Goal: Find contact information: Find contact information

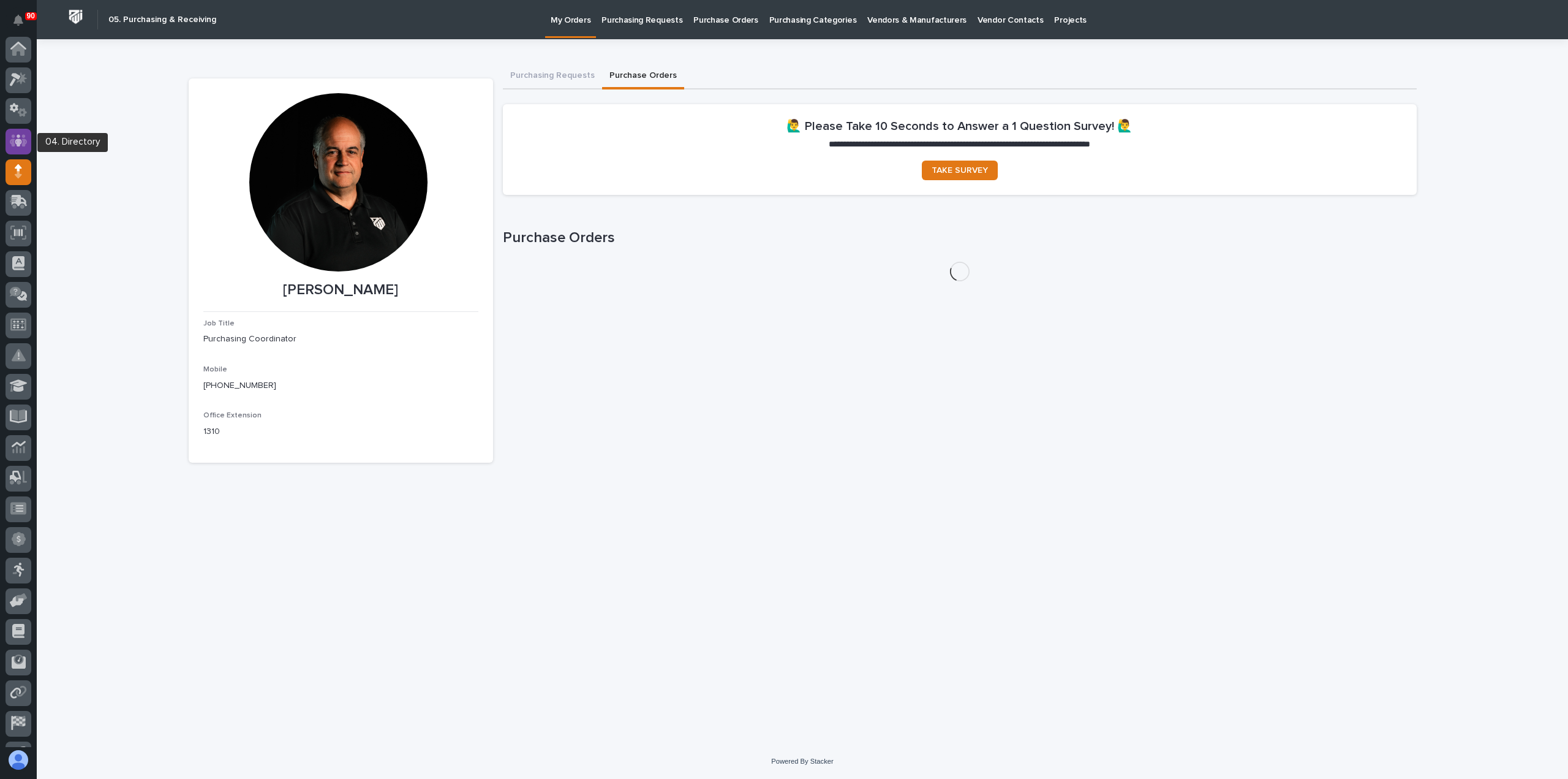
click at [18, 142] on icon at bounding box center [18, 141] width 7 height 13
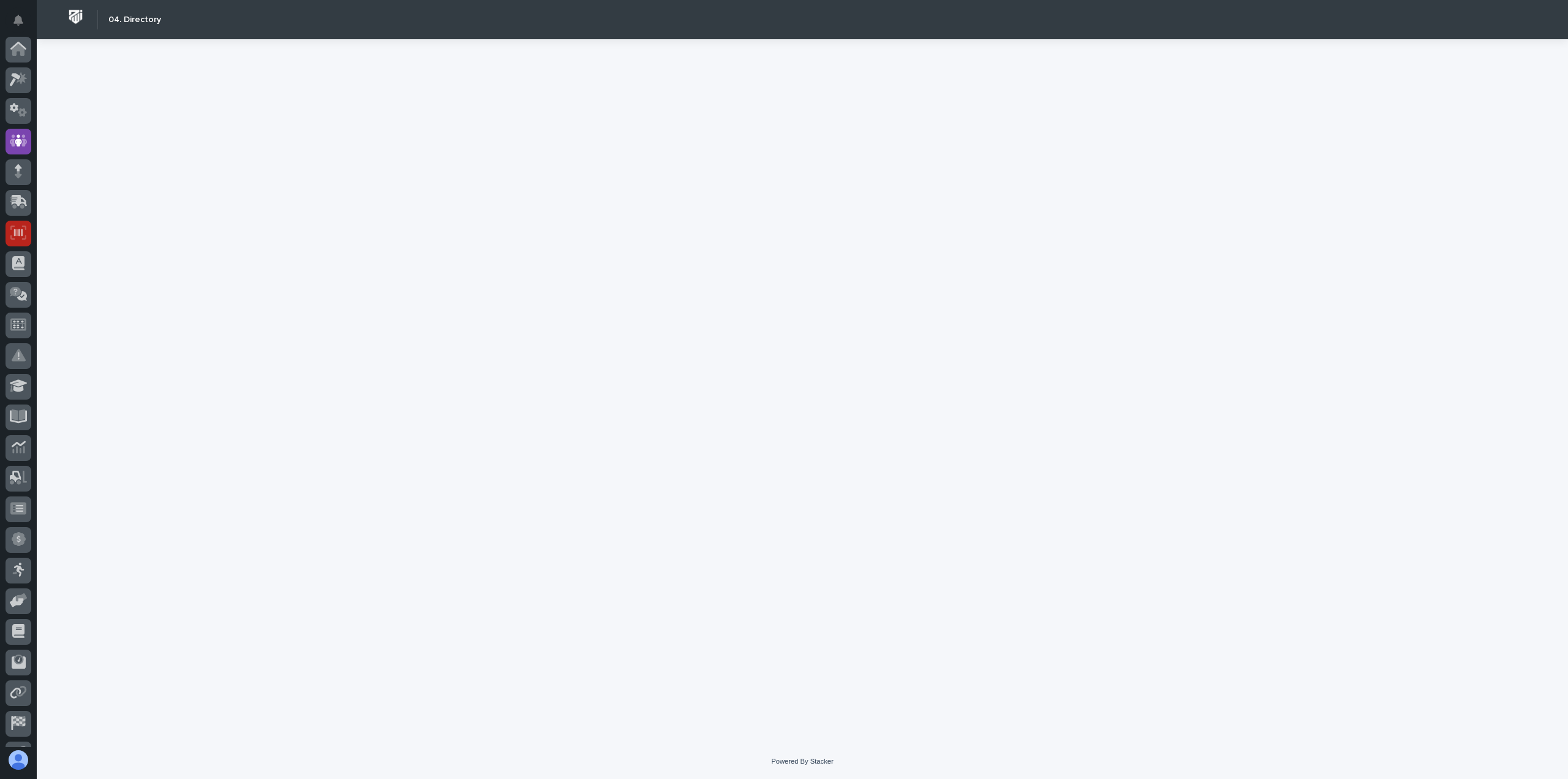
scroll to position [86, 0]
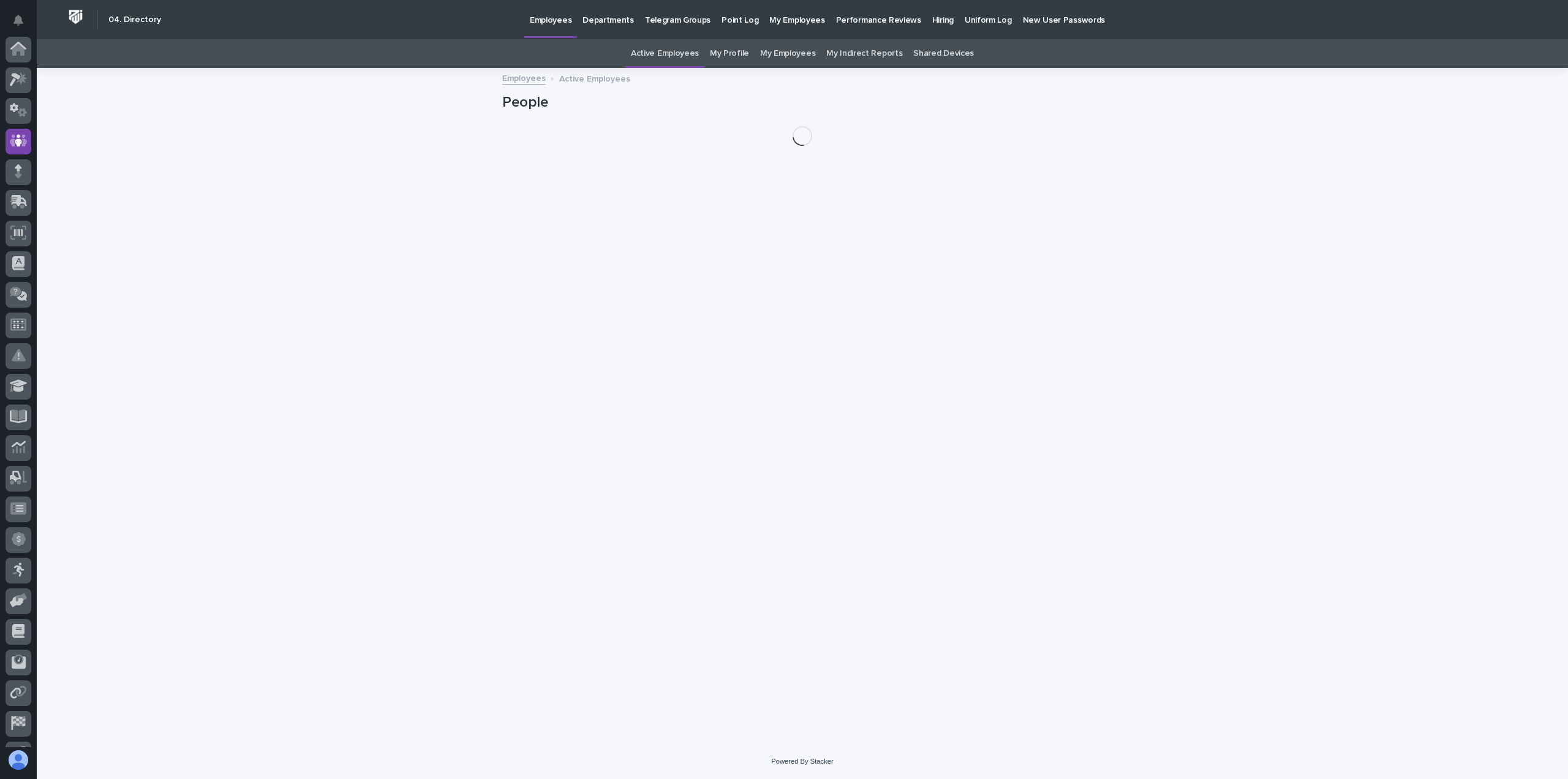
scroll to position [86, 0]
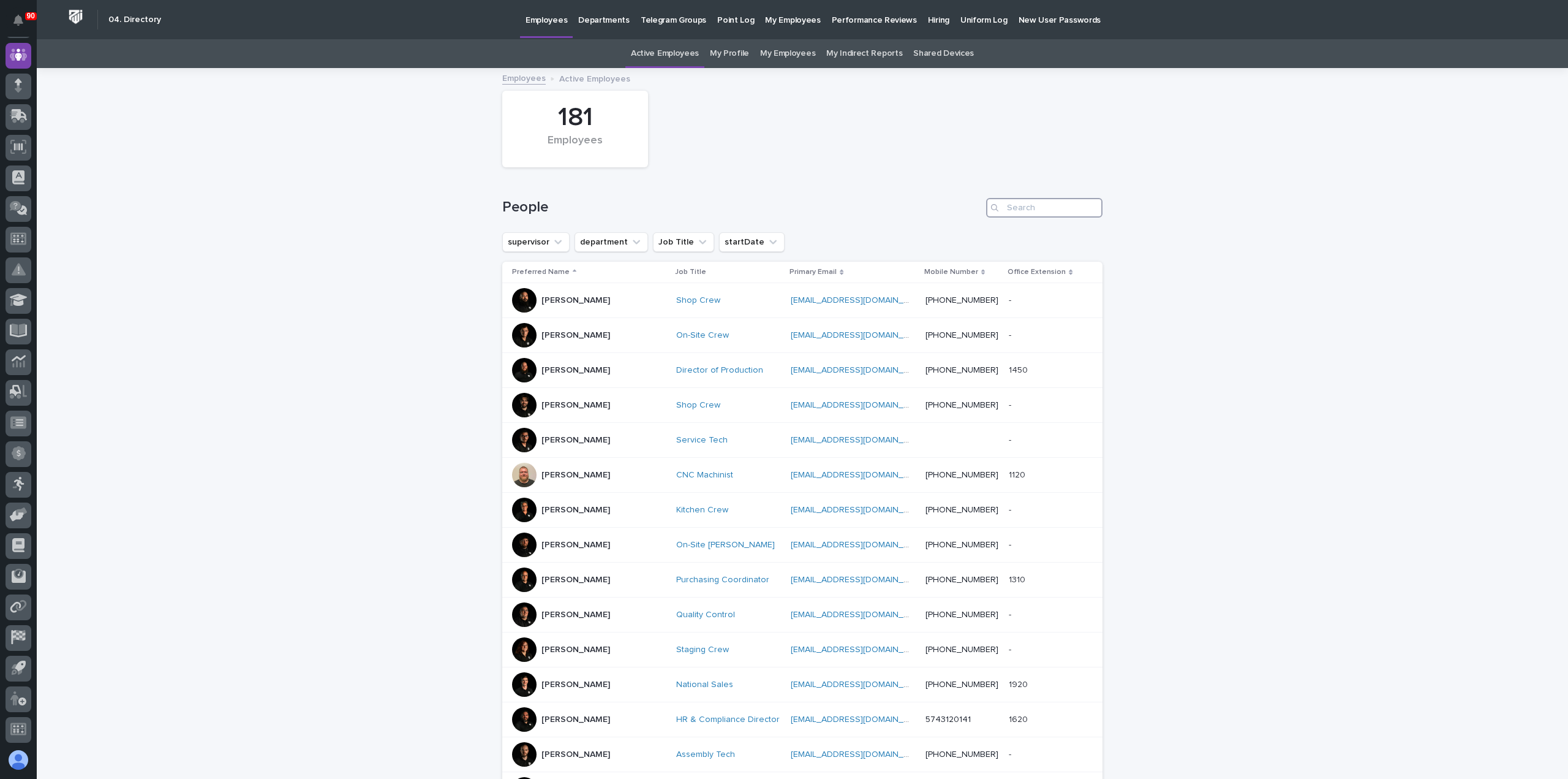
click at [1034, 210] on input "Search" at bounding box center [1044, 207] width 116 height 20
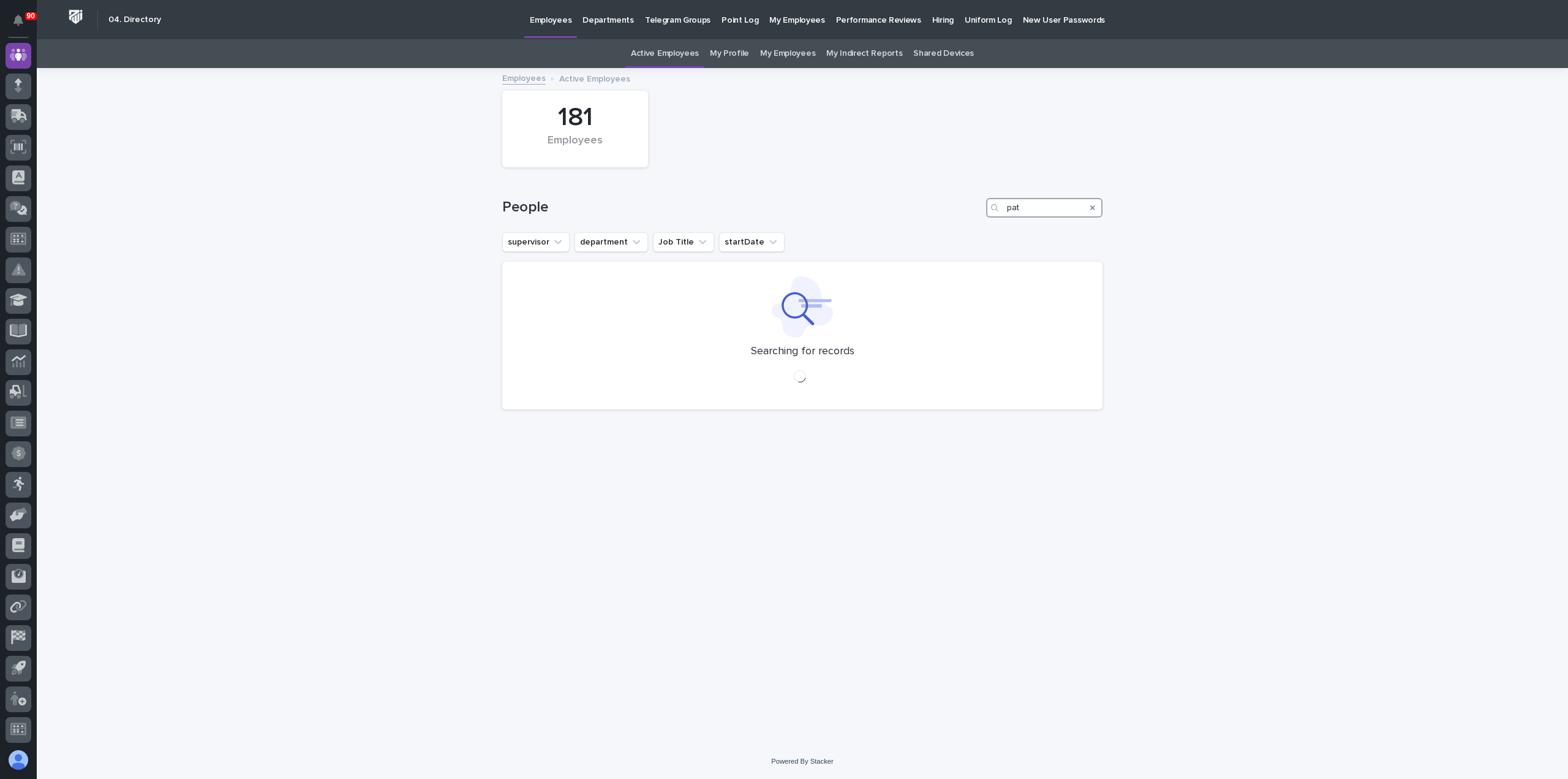
type input "pat"
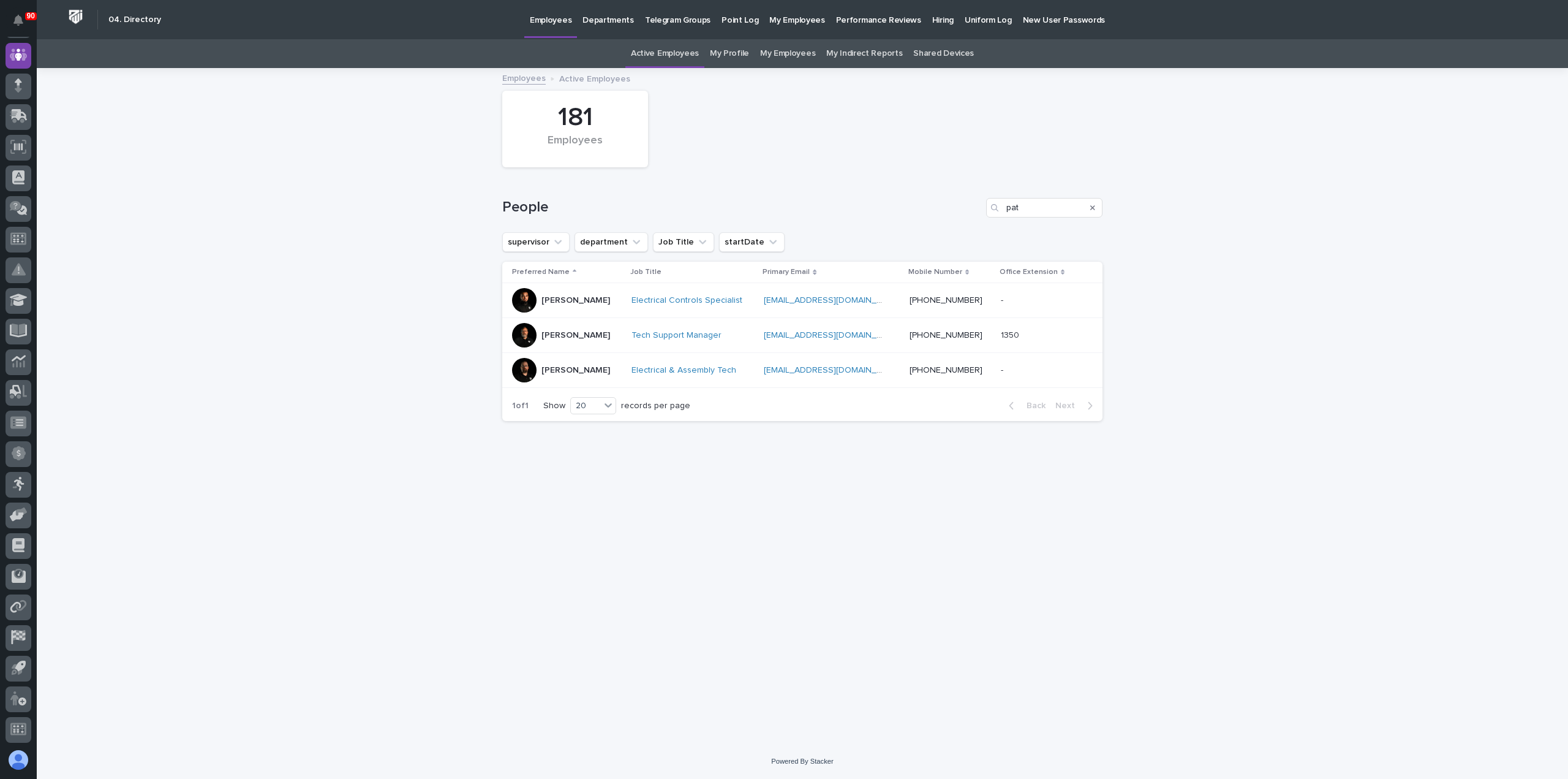
click at [580, 334] on div "[PERSON_NAME]" at bounding box center [567, 335] width 110 height 24
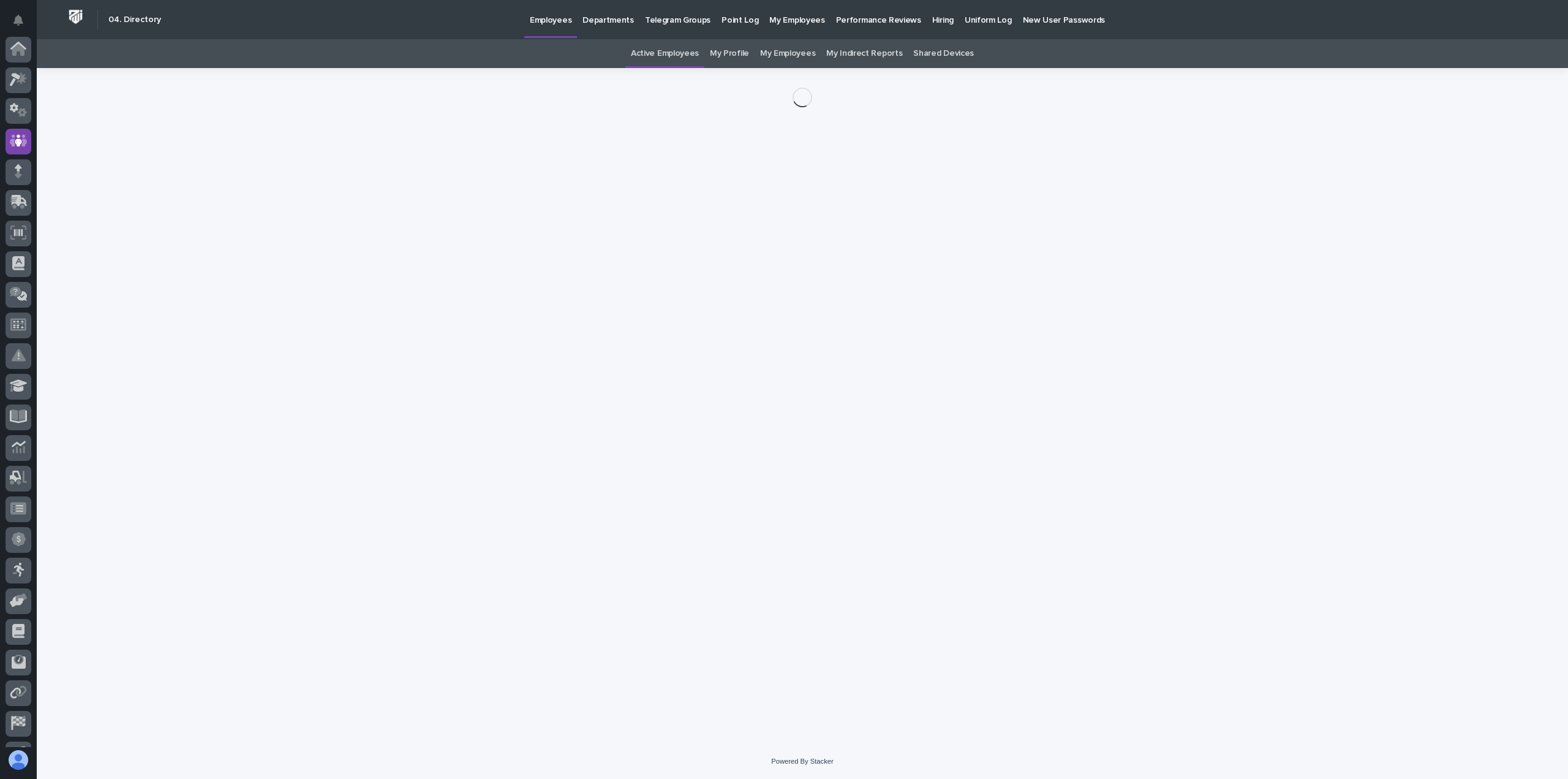
scroll to position [86, 0]
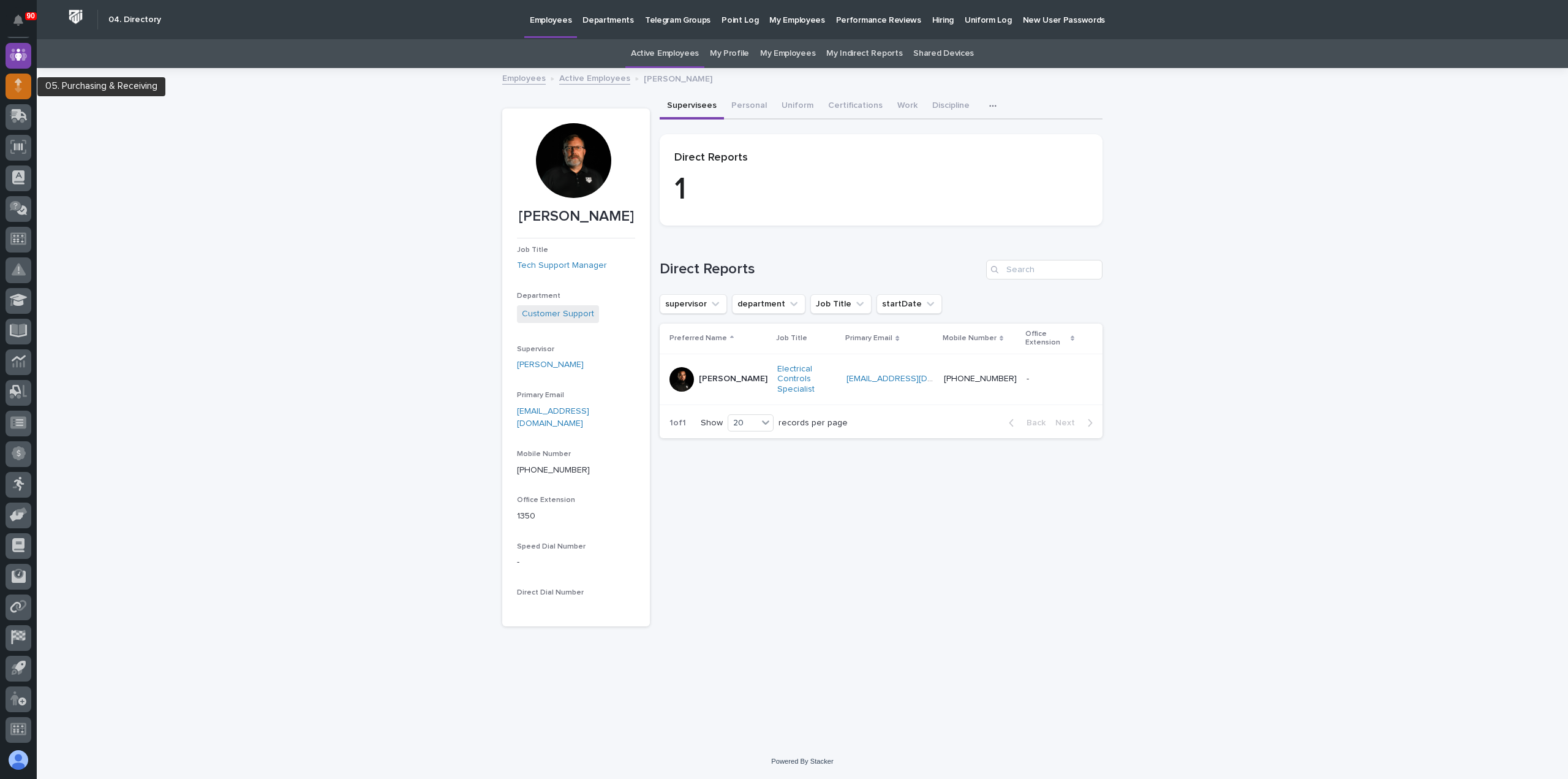
click at [16, 85] on icon at bounding box center [18, 86] width 7 height 14
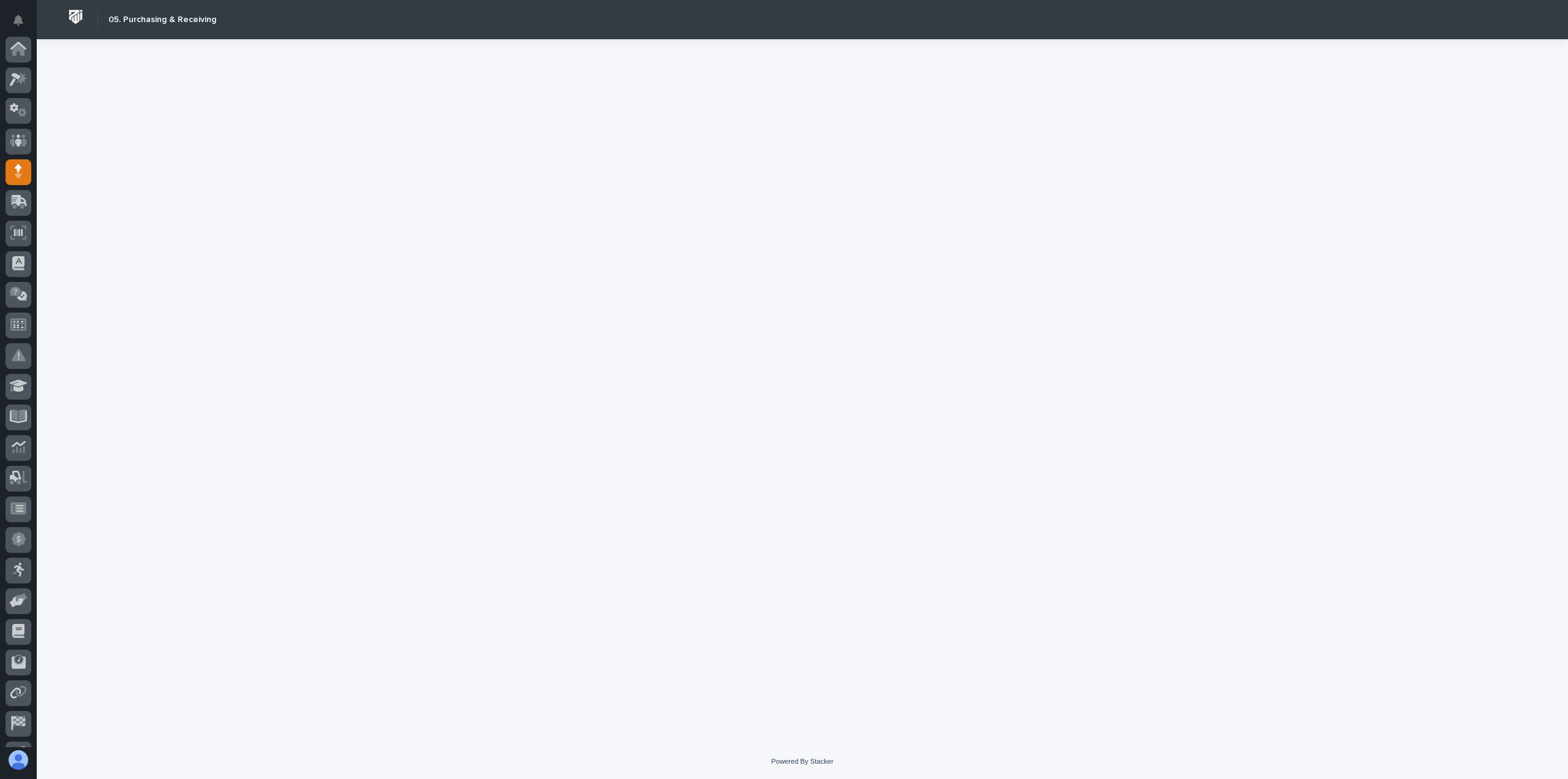
scroll to position [86, 0]
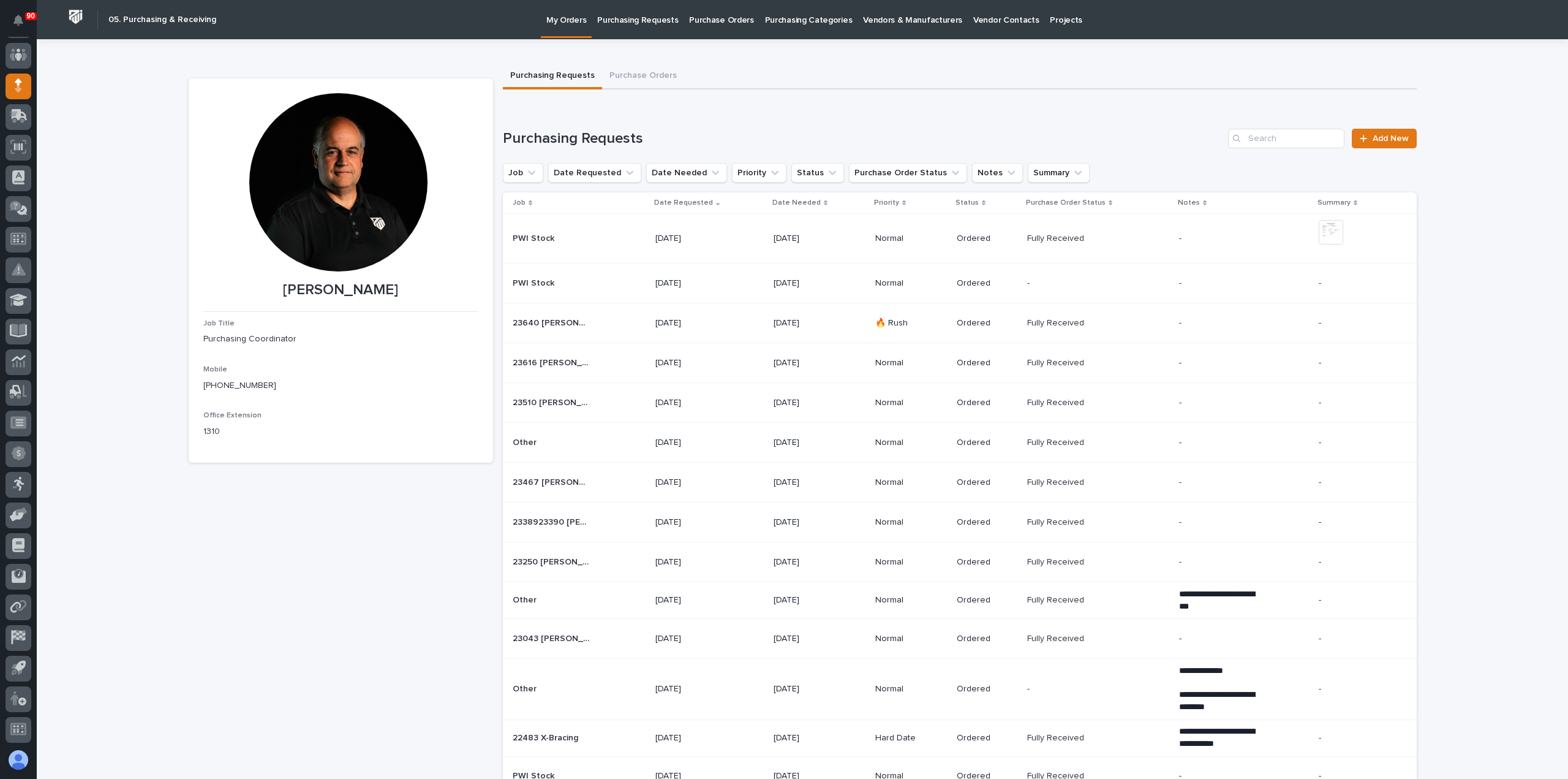
click at [643, 19] on p "Purchasing Requests" at bounding box center [637, 13] width 81 height 26
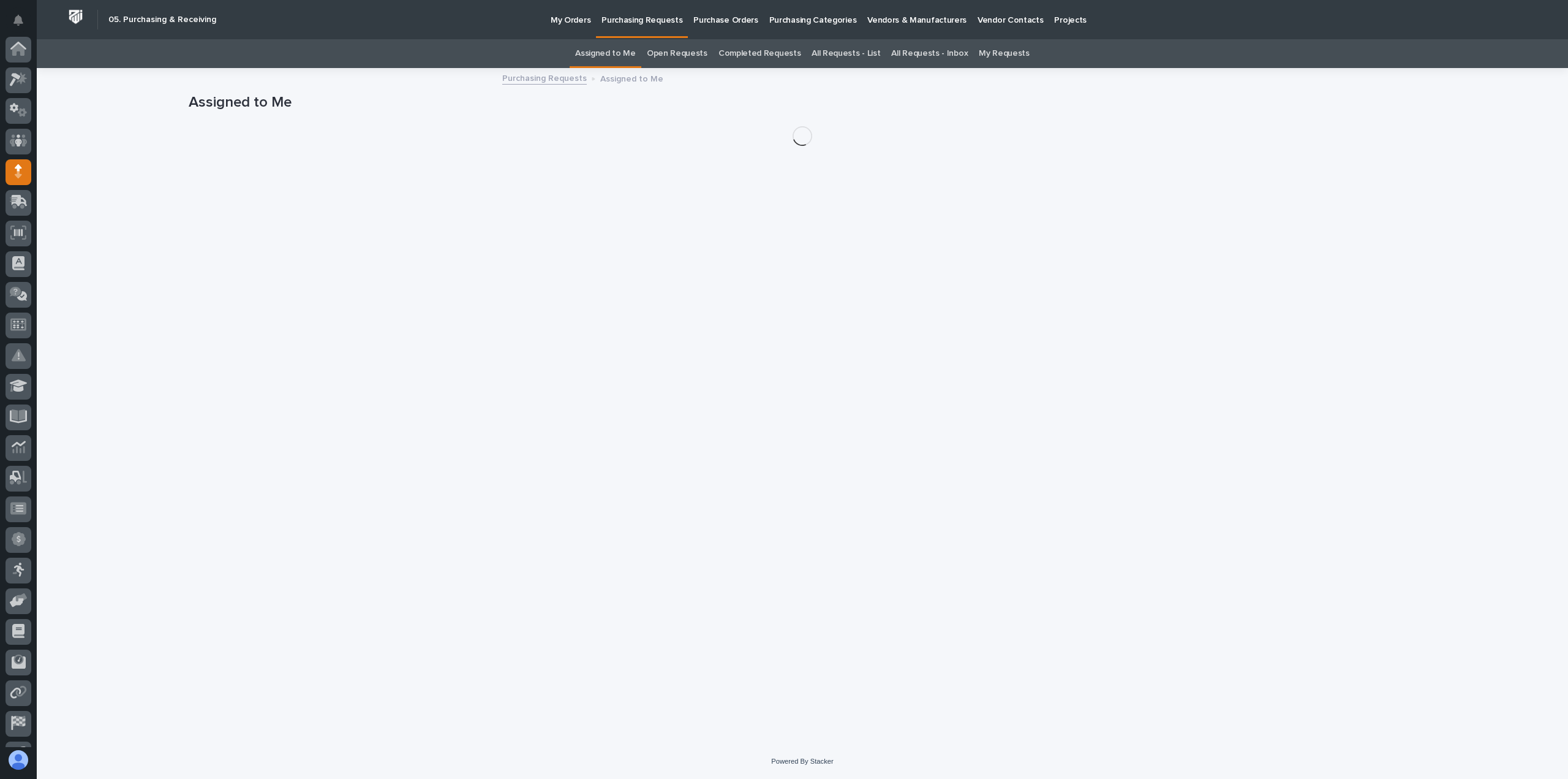
scroll to position [86, 0]
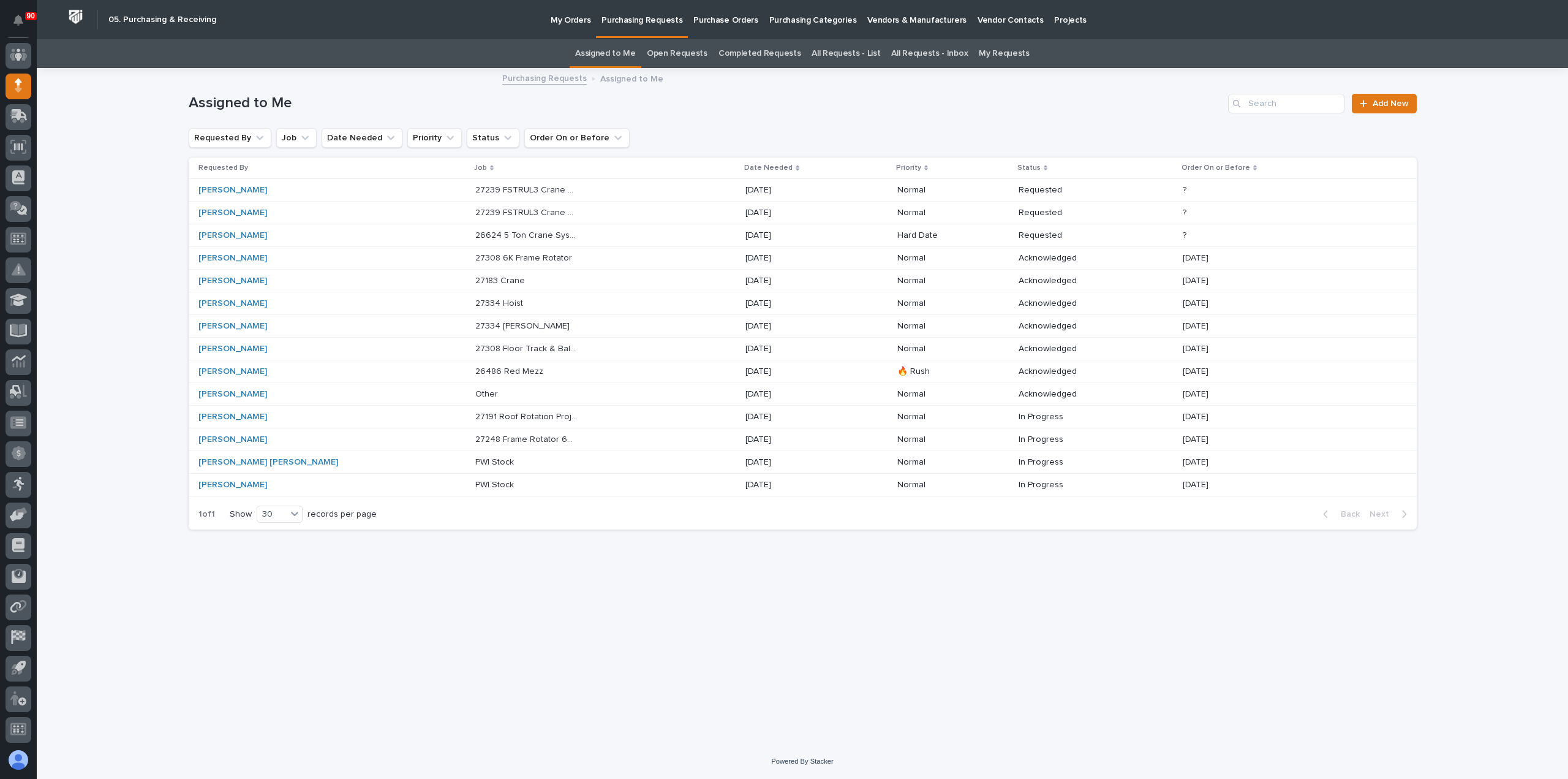
click at [481, 233] on p "26624 5 Ton Crane System" at bounding box center [528, 235] width 105 height 13
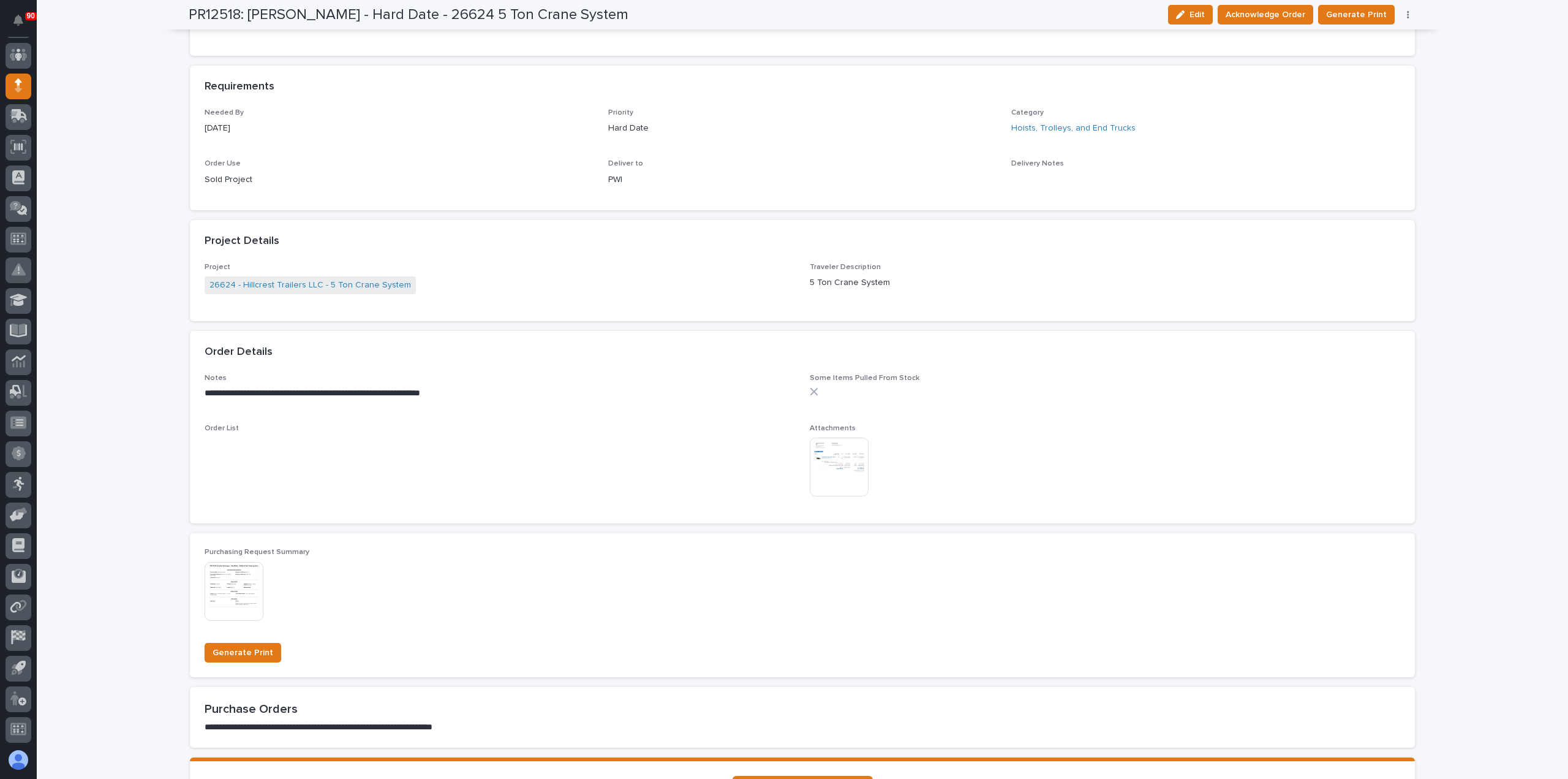
scroll to position [551, 0]
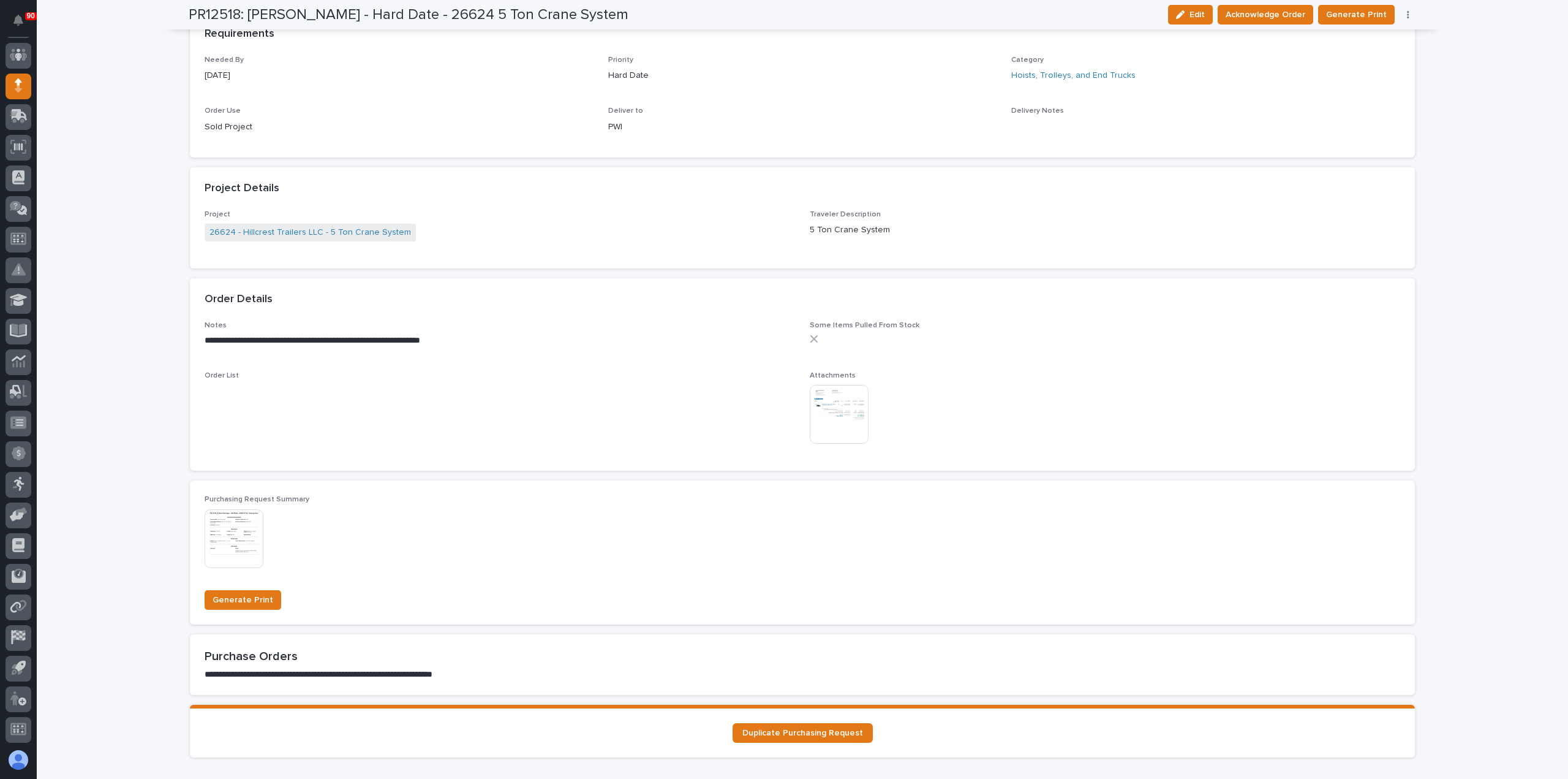
click at [841, 402] on img at bounding box center [839, 414] width 59 height 59
